Goal: Navigation & Orientation: Find specific page/section

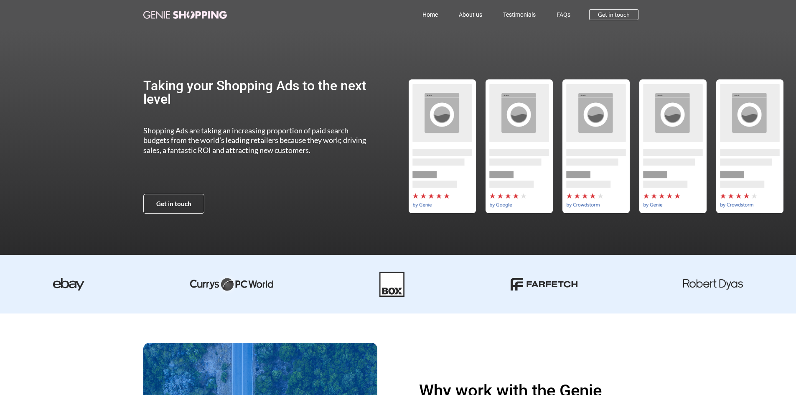
click at [432, 13] on link "Home" at bounding box center [430, 14] width 36 height 19
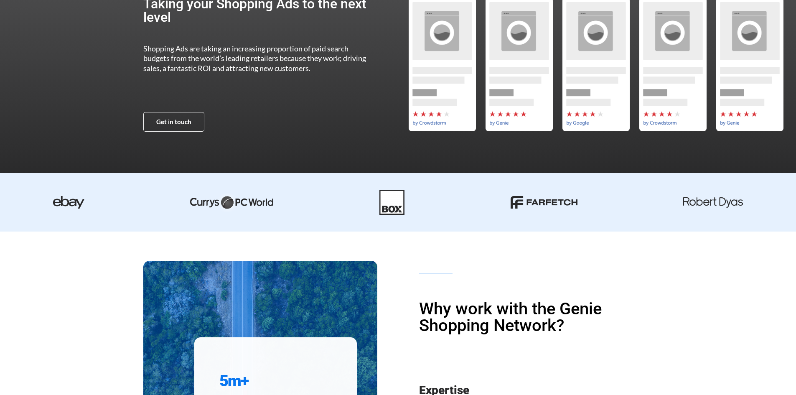
scroll to position [23, 0]
